Goal: Navigation & Orientation: Find specific page/section

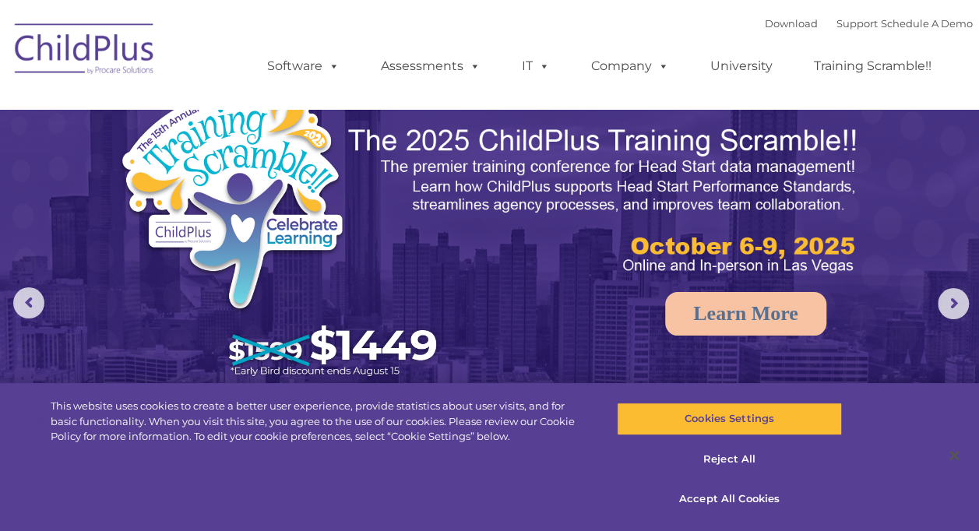
select select "MEDIUM"
click at [745, 497] on button "Accept All Cookies" at bounding box center [729, 499] width 225 height 33
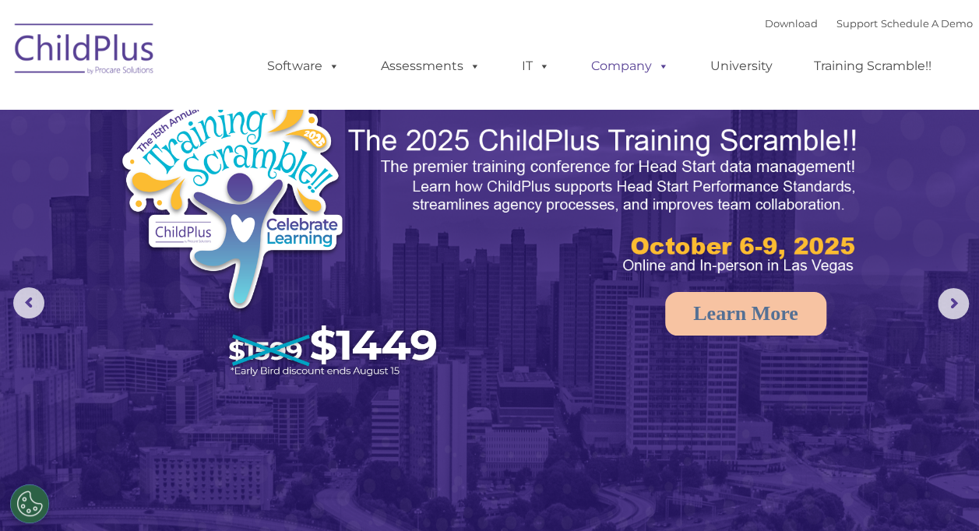
click at [665, 73] on span at bounding box center [660, 65] width 17 height 15
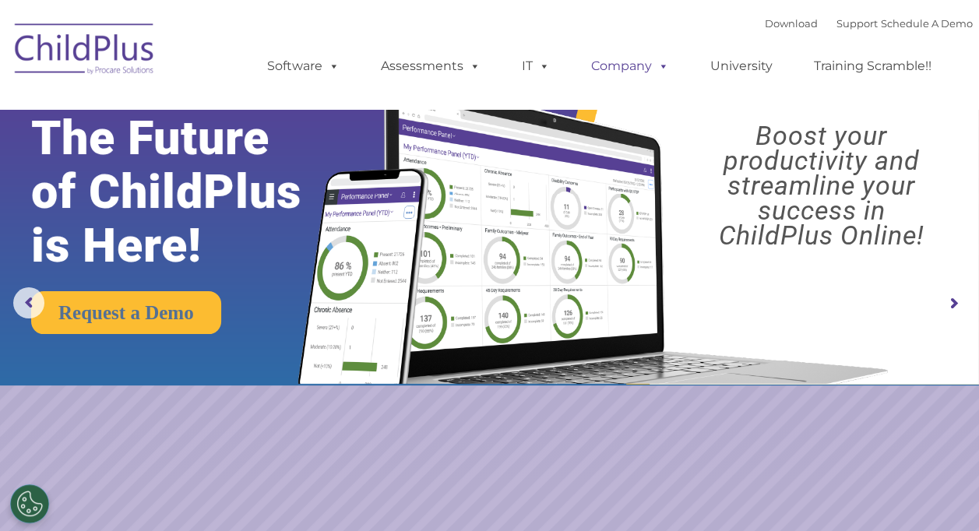
click at [664, 73] on span at bounding box center [660, 65] width 17 height 15
click at [86, 50] on img at bounding box center [85, 51] width 156 height 78
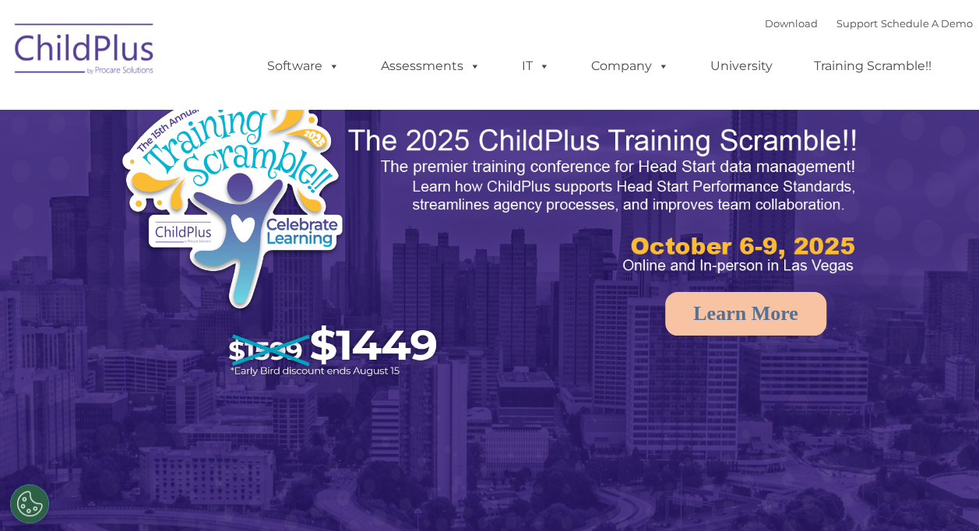
select select "MEDIUM"
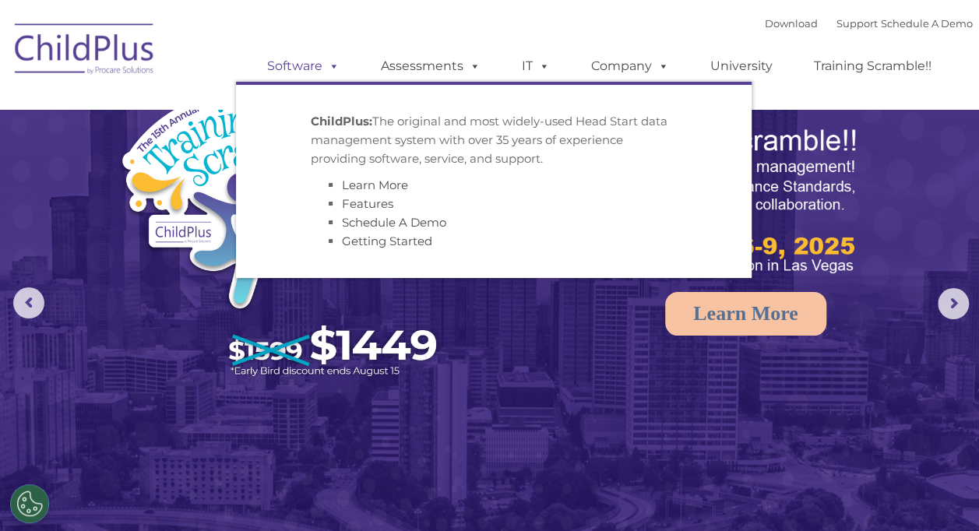
click at [336, 69] on span at bounding box center [330, 65] width 17 height 15
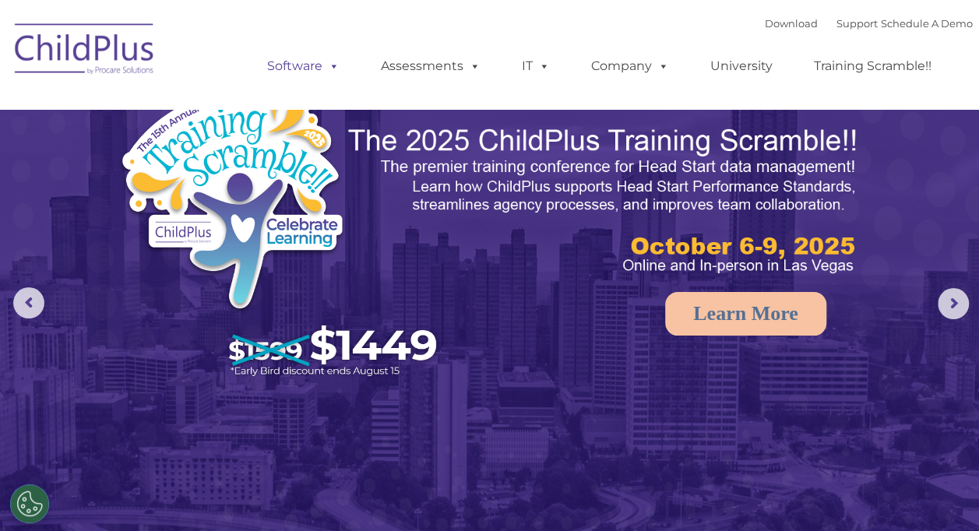
click at [336, 69] on span at bounding box center [330, 65] width 17 height 15
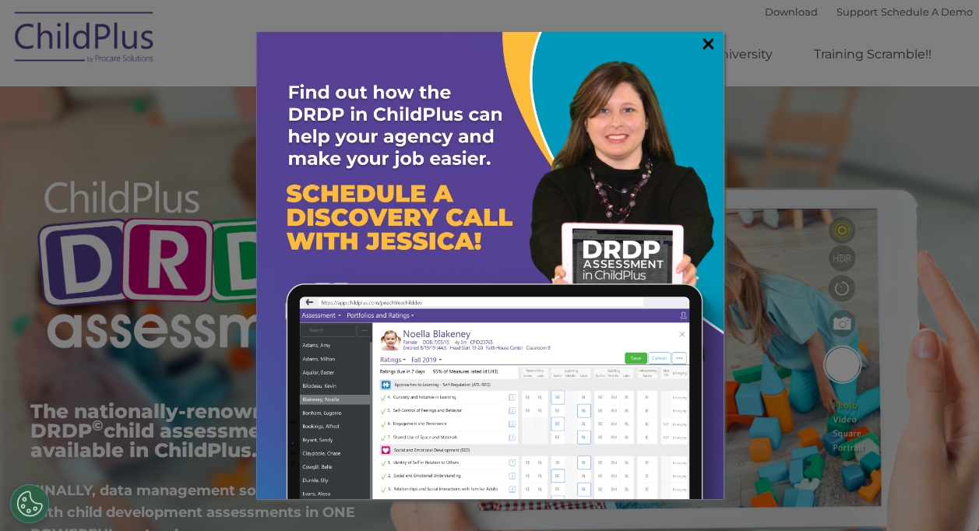
click at [708, 45] on link "×" at bounding box center [708, 44] width 18 height 16
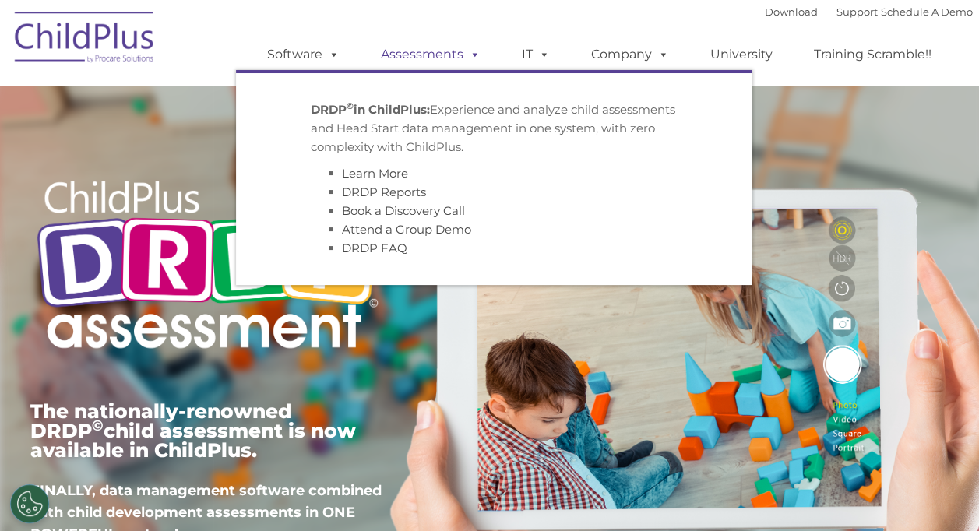
click at [463, 52] on span at bounding box center [471, 54] width 17 height 15
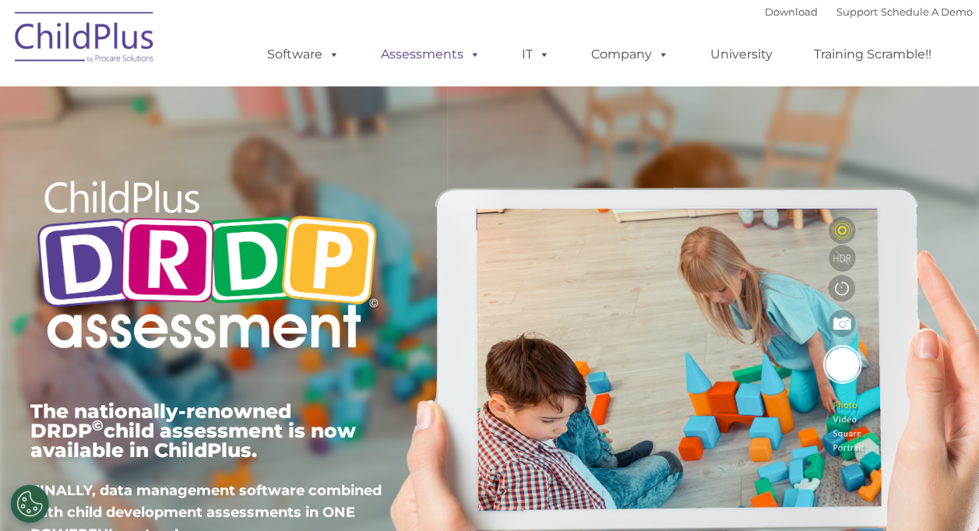
click at [467, 52] on span at bounding box center [471, 54] width 17 height 15
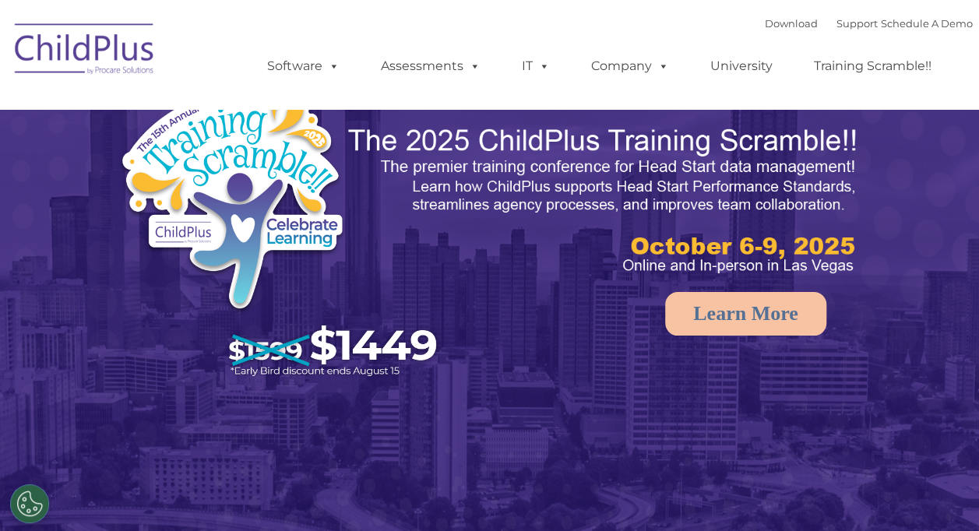
select select "MEDIUM"
